Goal: Find specific page/section: Find specific page/section

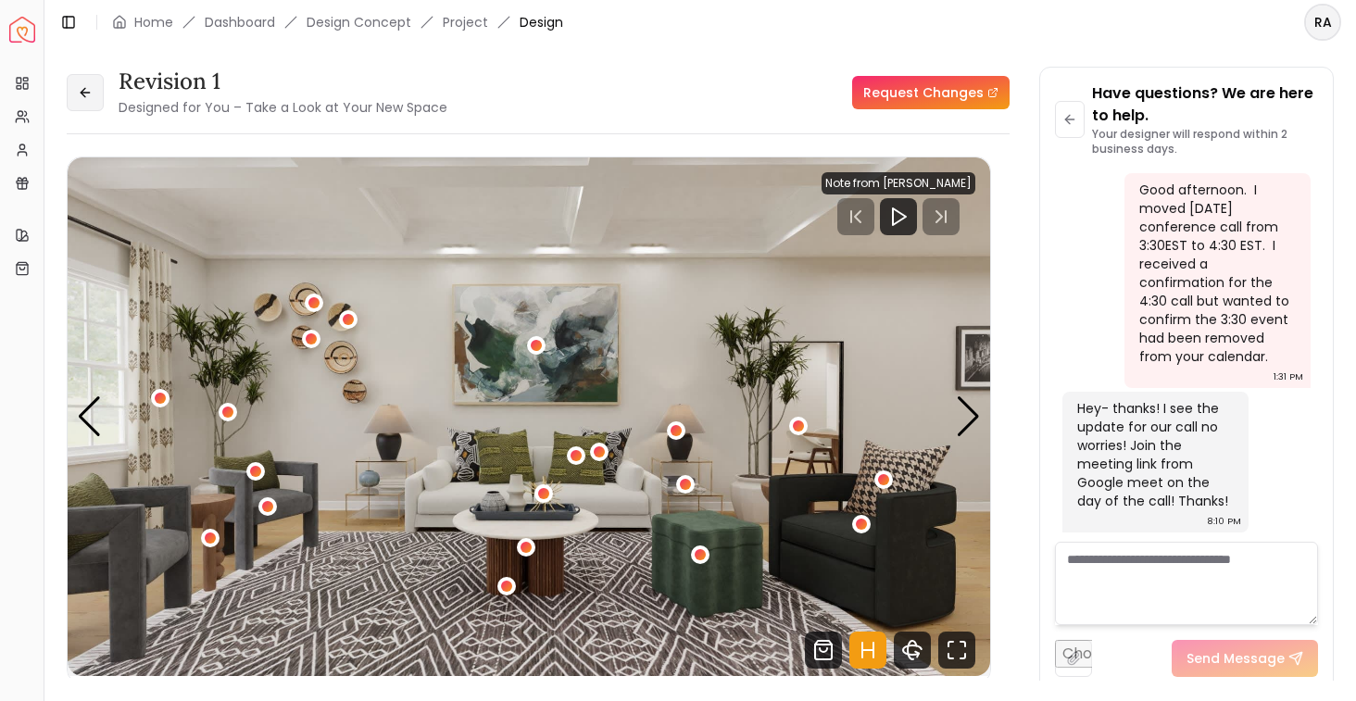
click at [84, 86] on icon at bounding box center [85, 92] width 15 height 15
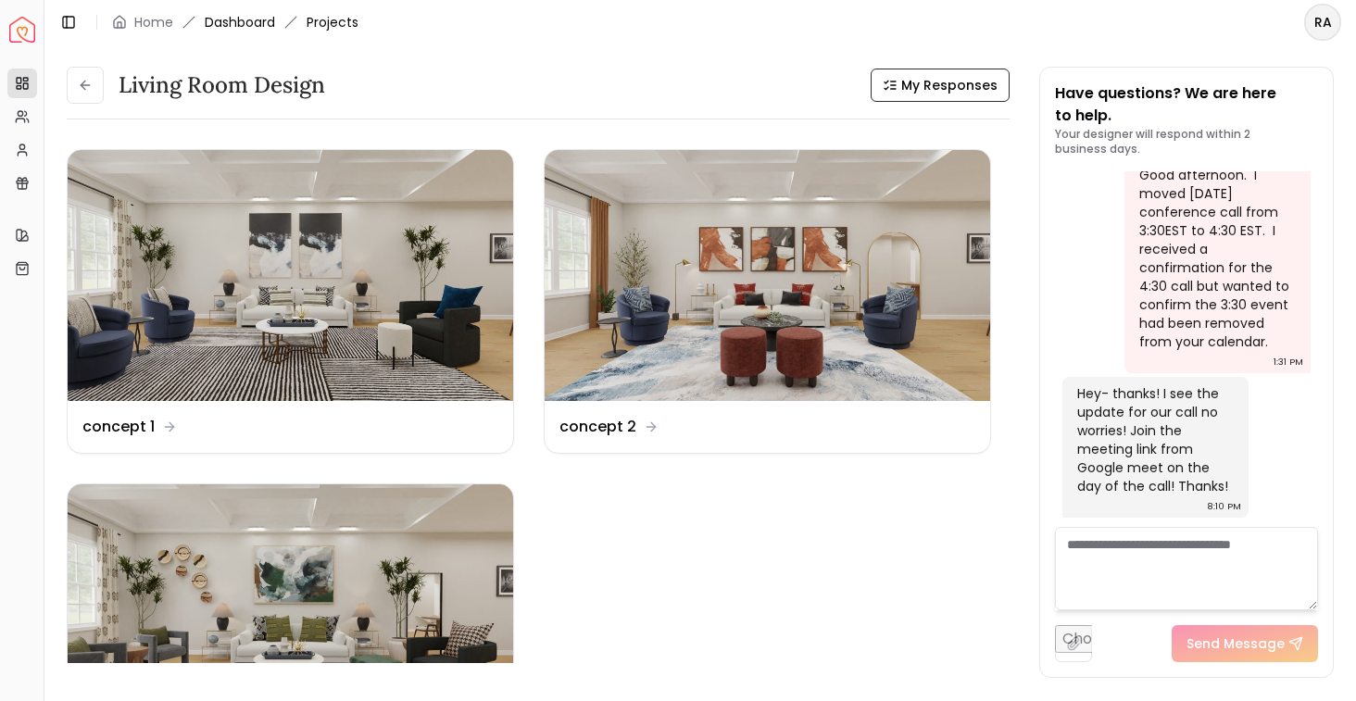
click at [259, 19] on link "Dashboard" at bounding box center [240, 22] width 70 height 19
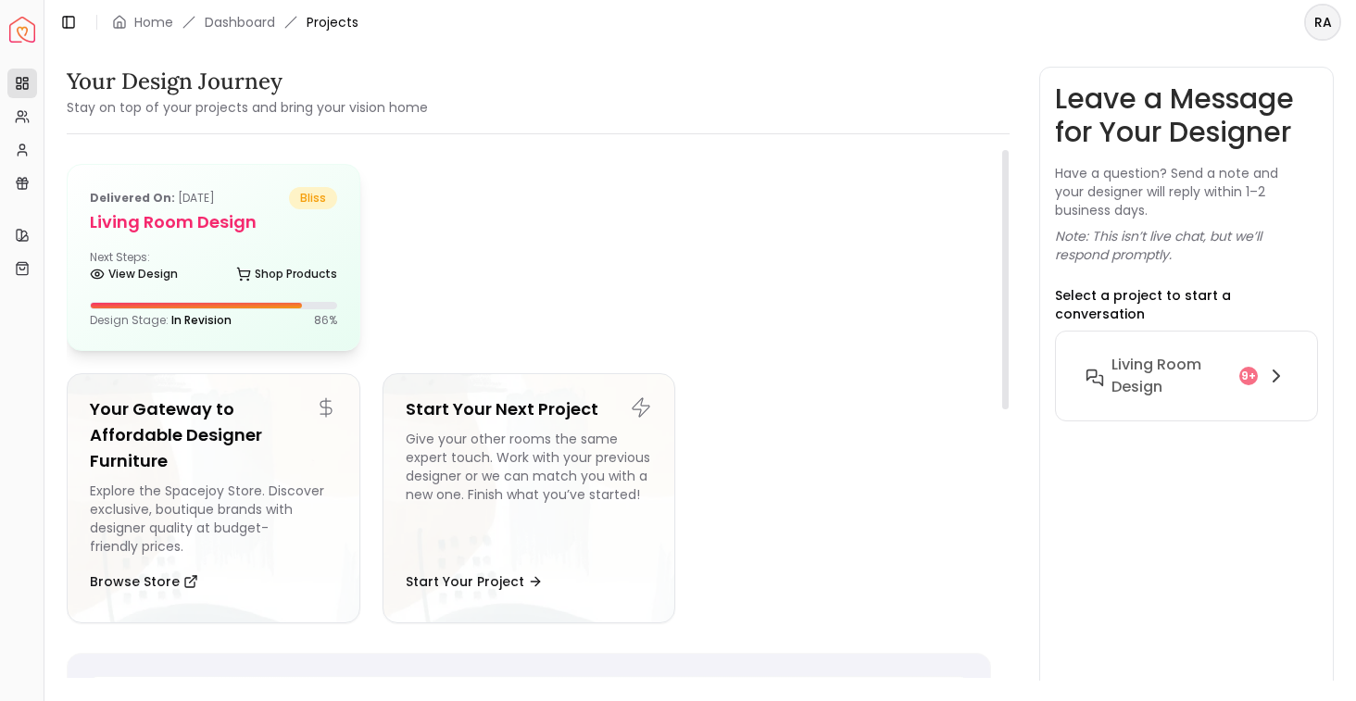
click at [201, 236] on div "Delivered on: [DATE] bliss Living Room design Next Steps: View Design Shop Prod…" at bounding box center [214, 257] width 292 height 185
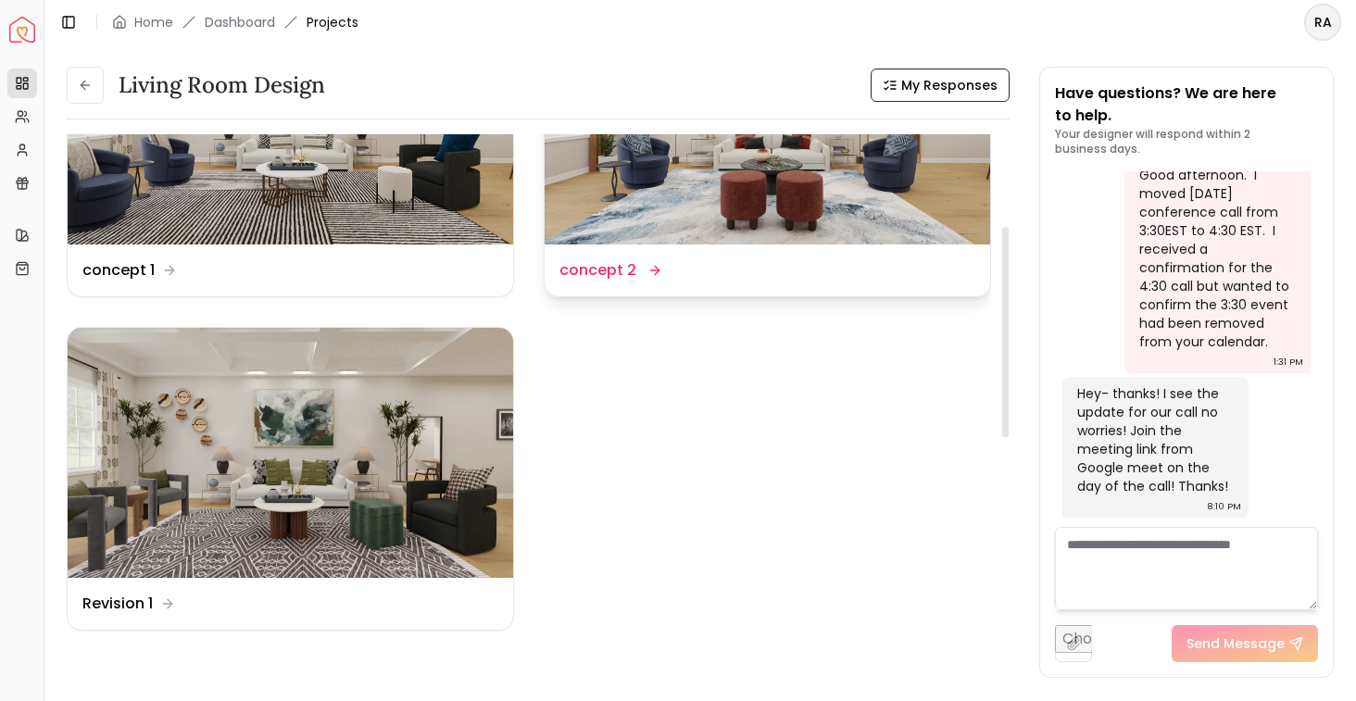
scroll to position [274, 0]
